Goal: Task Accomplishment & Management: Complete application form

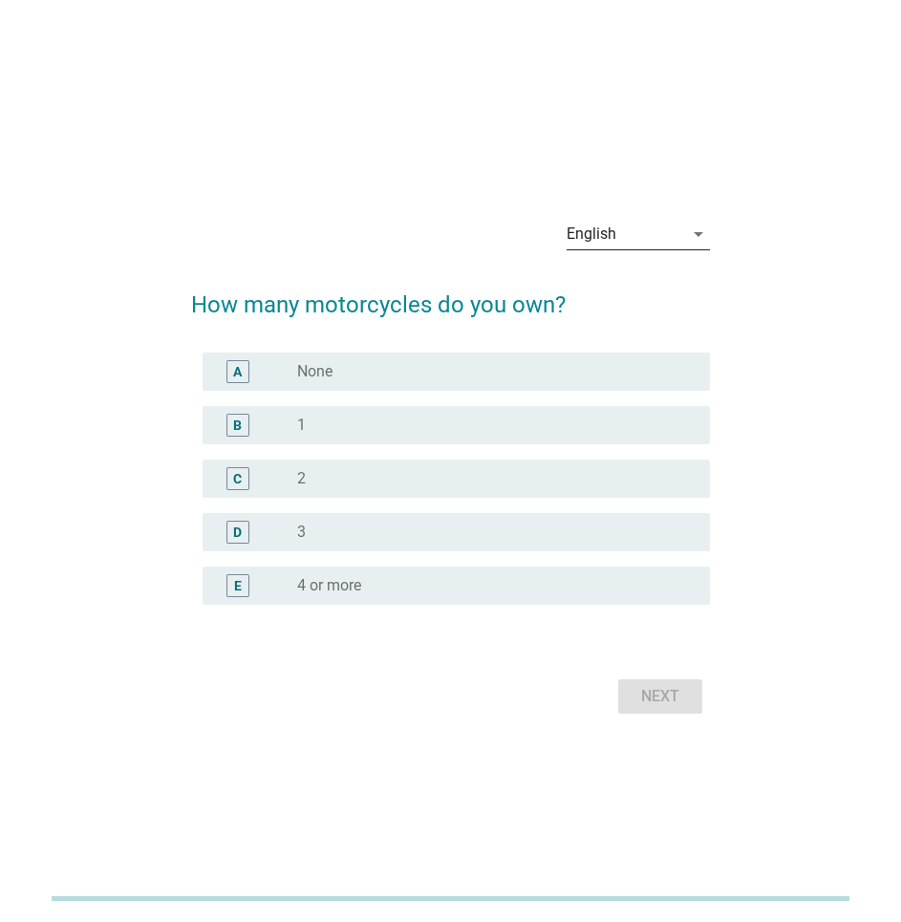
click at [586, 239] on div "English" at bounding box center [592, 234] width 50 height 17
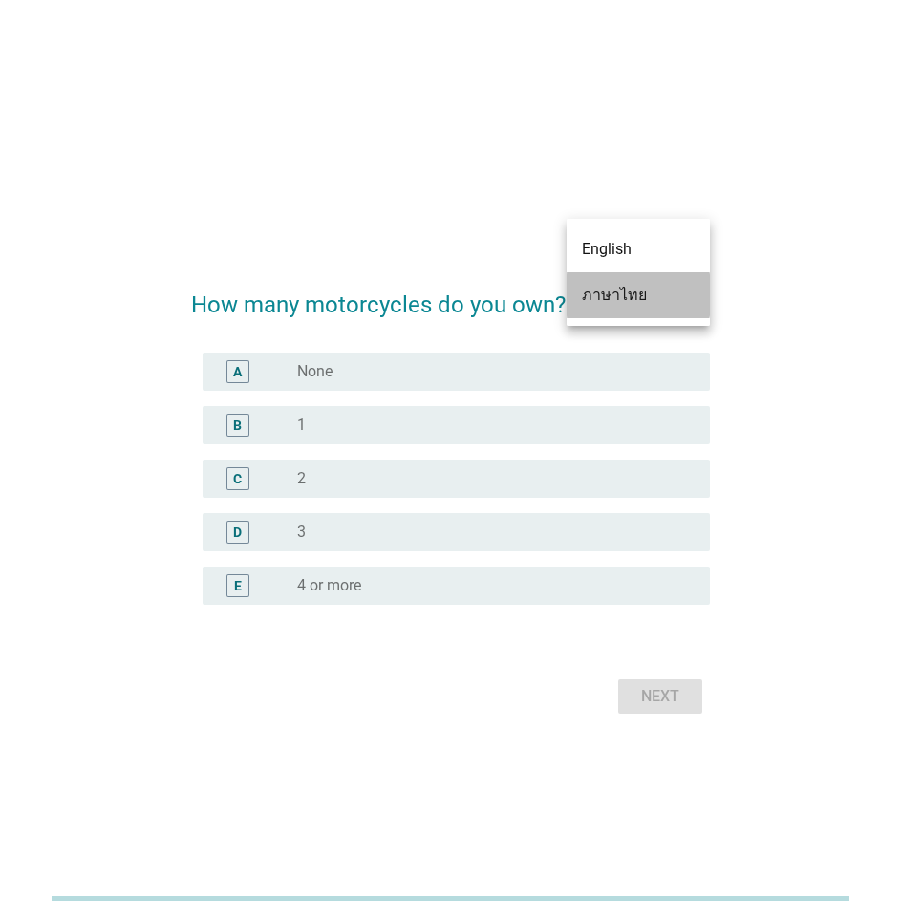
click at [593, 296] on div "ภาษาไทย" at bounding box center [638, 295] width 113 height 23
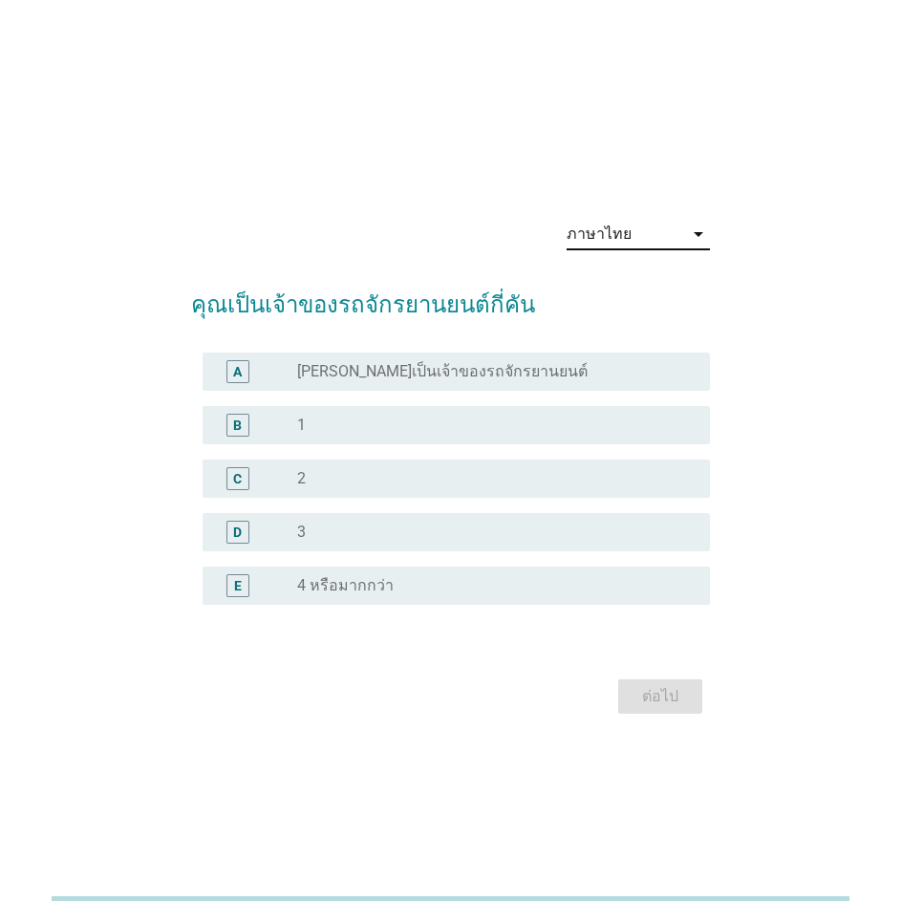
click at [352, 431] on div "radio_button_unchecked 1" at bounding box center [488, 425] width 382 height 19
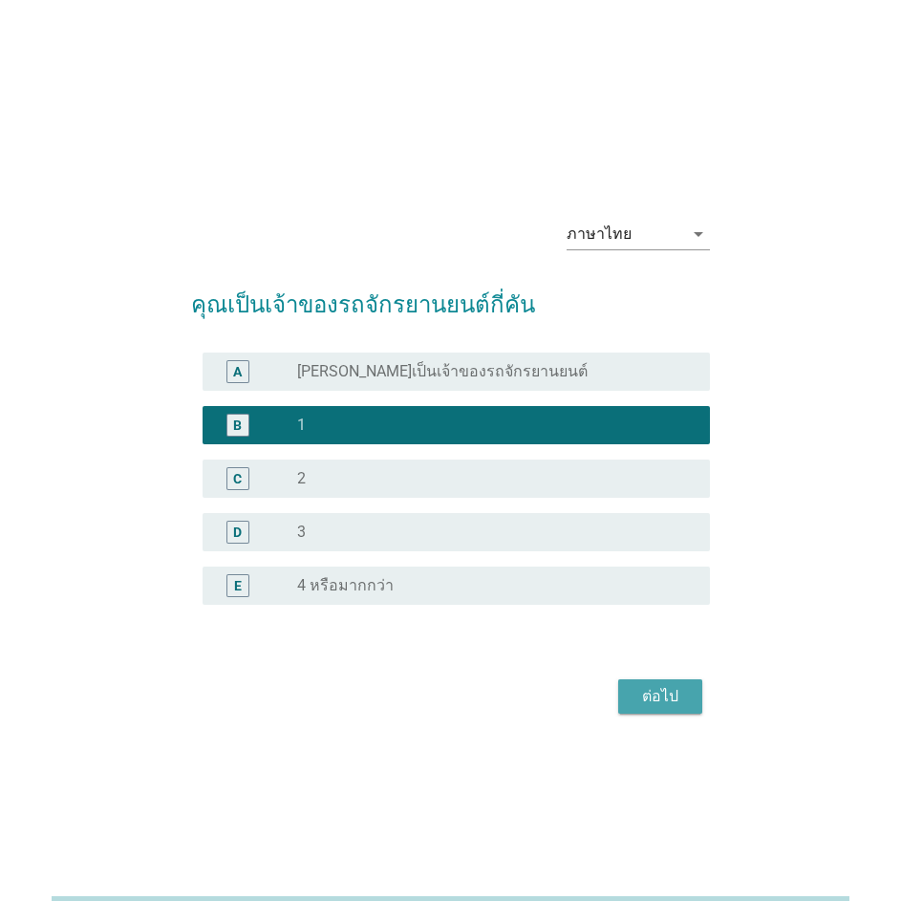
click at [653, 686] on div "ต่อไป" at bounding box center [661, 696] width 54 height 23
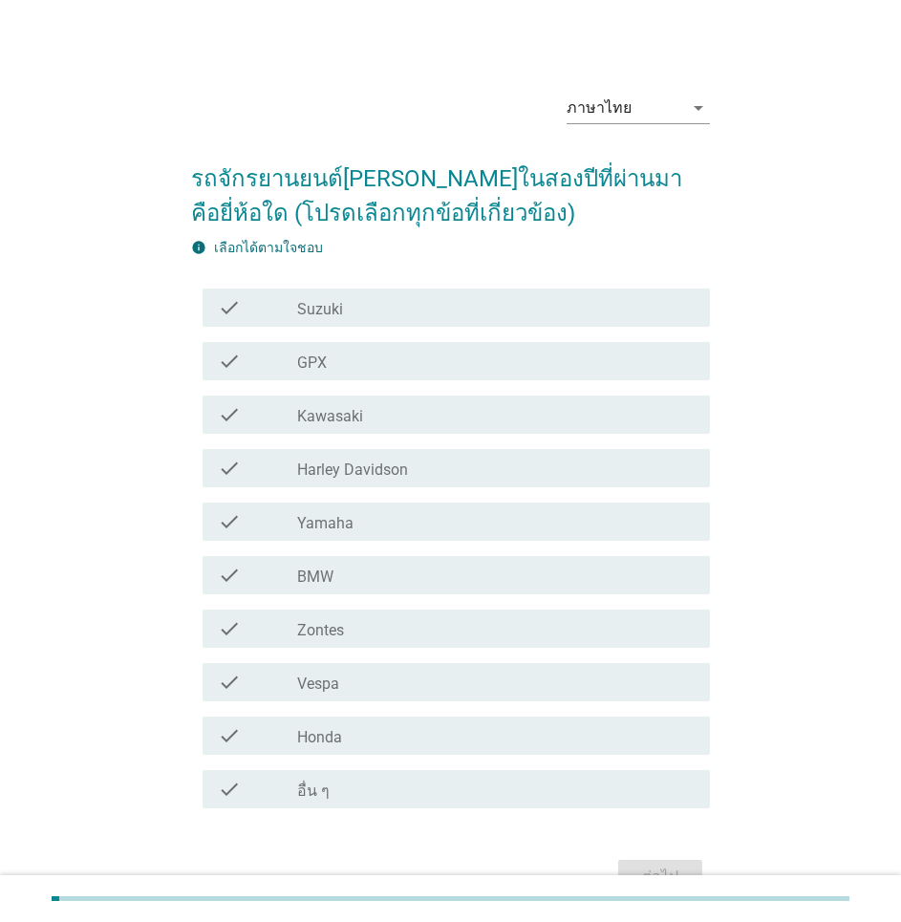
click at [216, 321] on div "check check_box_outline_blank Suzuki" at bounding box center [457, 308] width 508 height 38
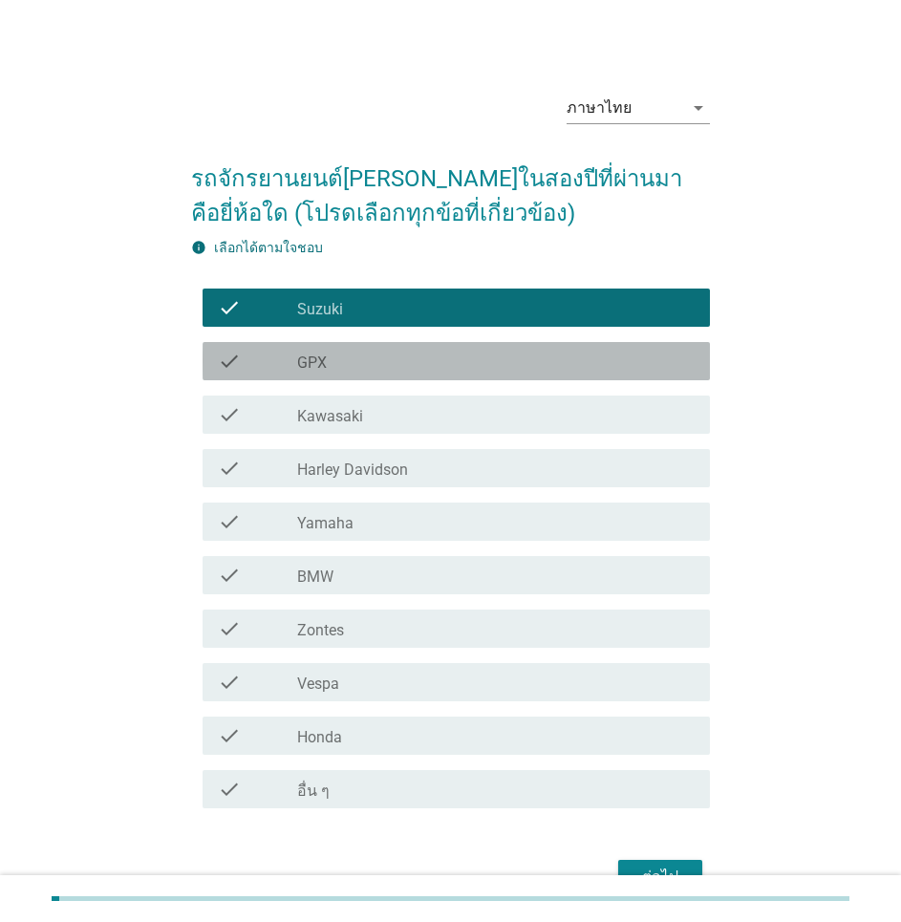
click at [219, 373] on div "check check_box_outline_blank GPX" at bounding box center [457, 361] width 508 height 38
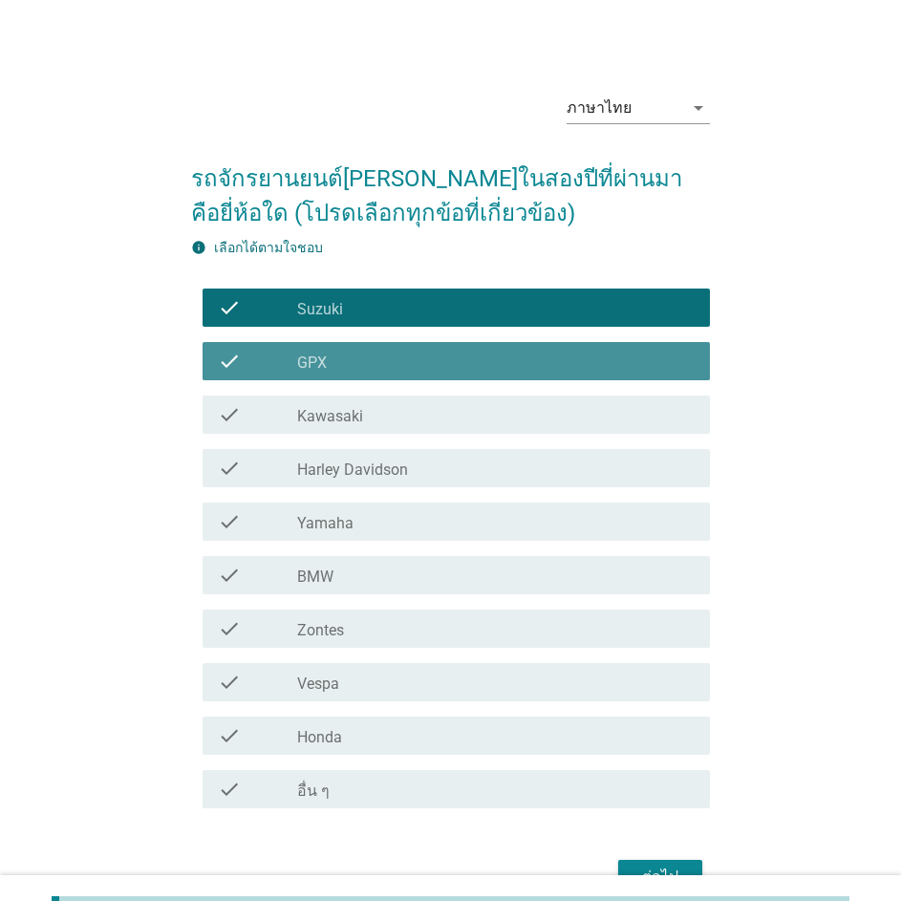
click at [221, 363] on icon "check" at bounding box center [229, 361] width 23 height 23
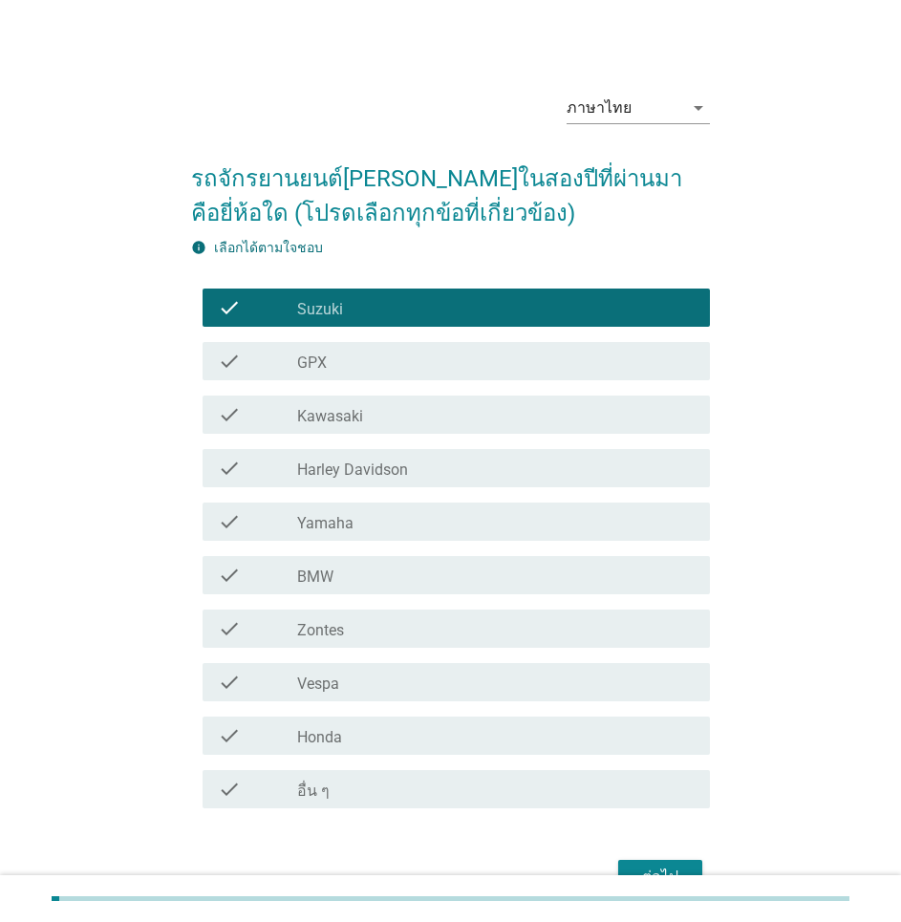
click at [265, 296] on div "check" at bounding box center [257, 307] width 79 height 23
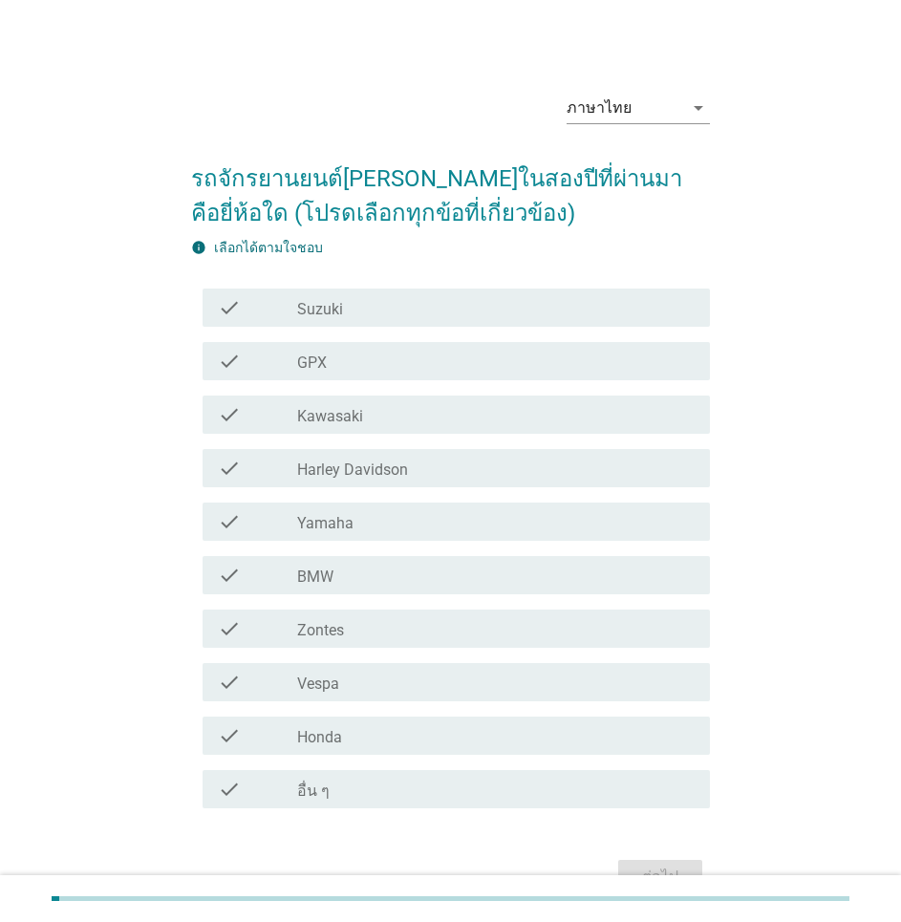
click at [315, 312] on label "Suzuki" at bounding box center [320, 309] width 46 height 19
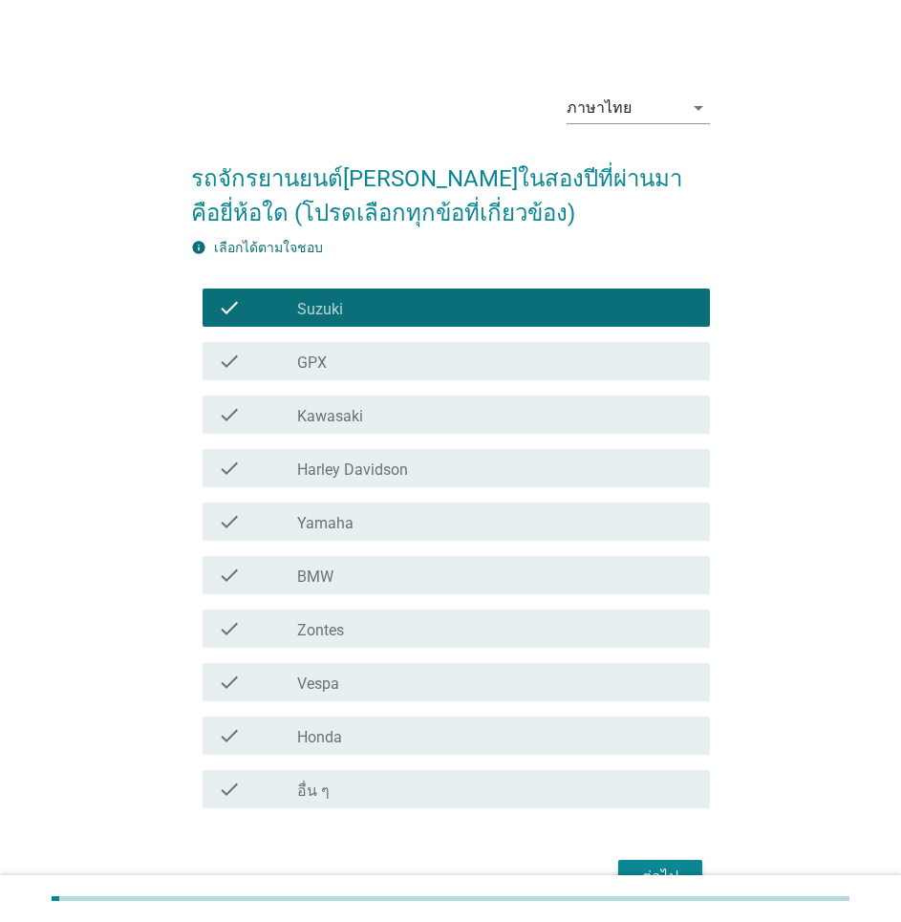
click at [681, 871] on div "ต่อไป" at bounding box center [661, 877] width 54 height 23
